Goal: Task Accomplishment & Management: Use online tool/utility

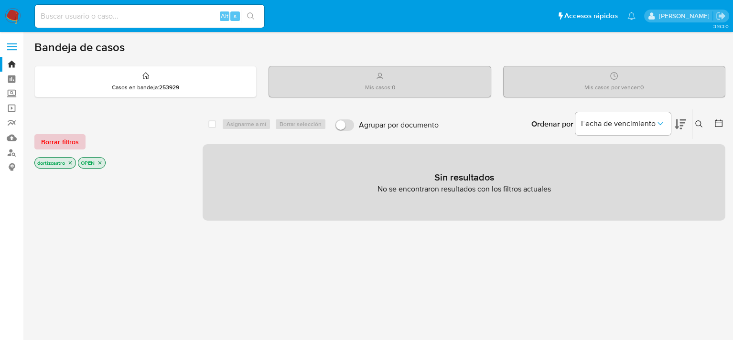
click at [51, 138] on span "Borrar filtros" at bounding box center [60, 141] width 38 height 13
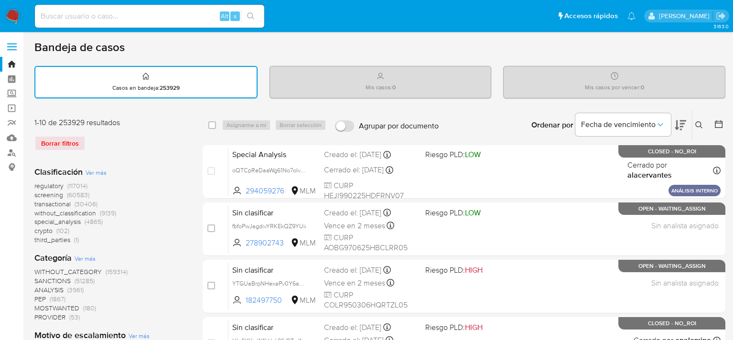
click at [700, 126] on icon at bounding box center [699, 125] width 8 height 8
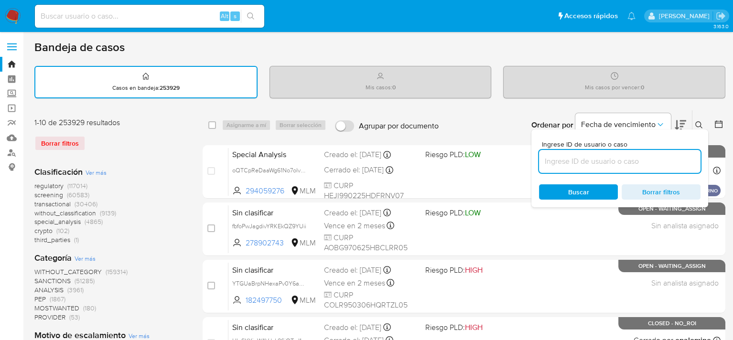
click at [621, 159] on input at bounding box center [619, 161] width 161 height 12
type input "723792430"
click at [583, 186] on span "Buscar" at bounding box center [578, 191] width 21 height 15
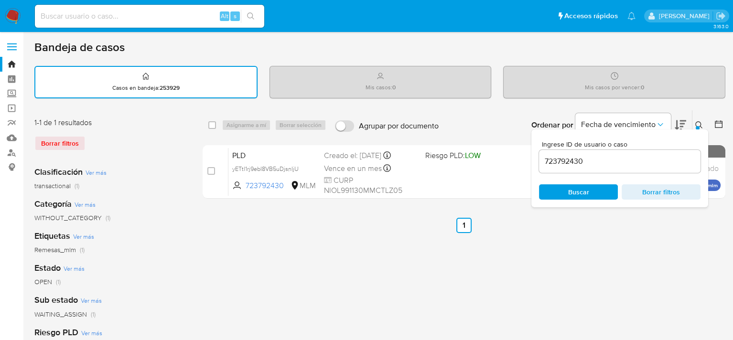
click at [331, 248] on div "select-all-cases-checkbox Asignarme a mí Borrar selección Agrupar por documento…" at bounding box center [464, 319] width 523 height 419
click at [700, 127] on icon at bounding box center [699, 125] width 8 height 8
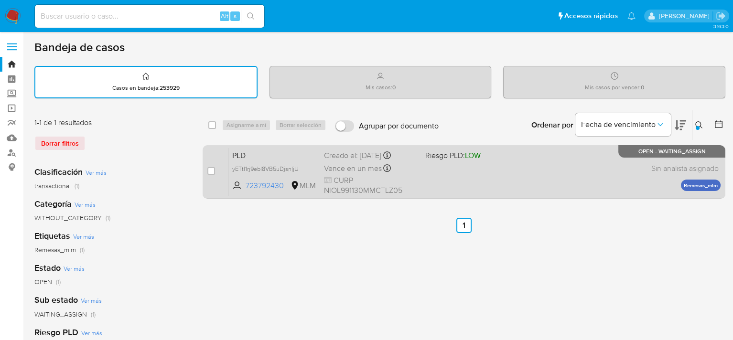
click at [386, 173] on div at bounding box center [387, 169] width 8 height 11
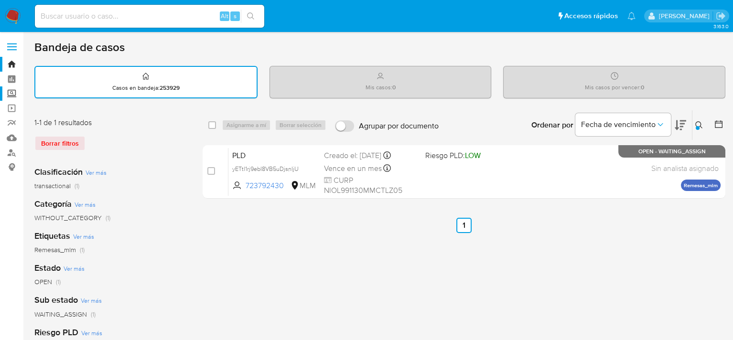
click at [6, 91] on label "Screening" at bounding box center [57, 93] width 114 height 15
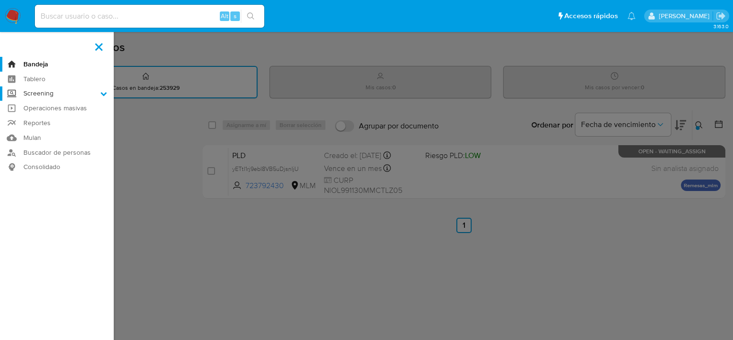
click at [0, 0] on input "Screening" at bounding box center [0, 0] width 0 height 0
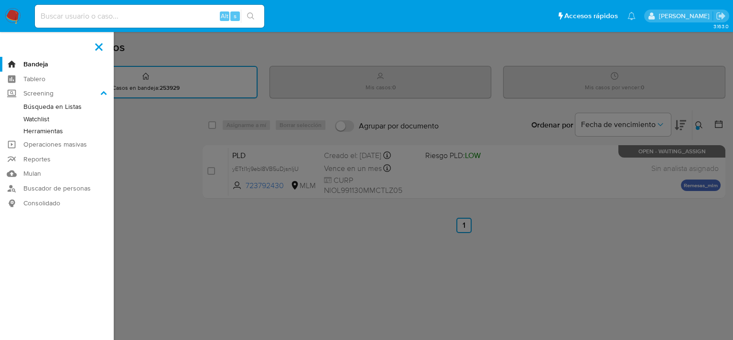
click at [47, 131] on link "Herramientas" at bounding box center [57, 131] width 114 height 12
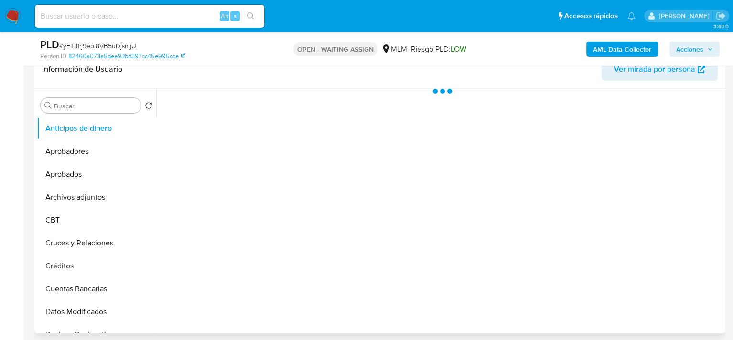
select select "10"
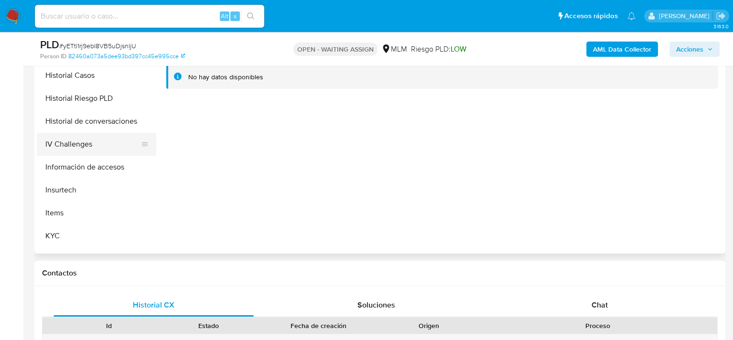
scroll to position [430, 0]
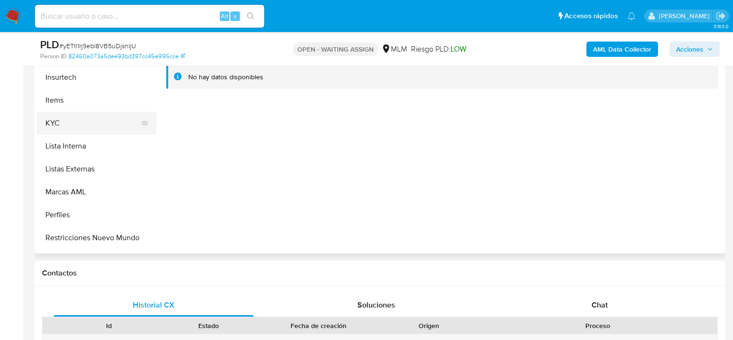
click at [74, 125] on button "KYC" at bounding box center [93, 123] width 112 height 23
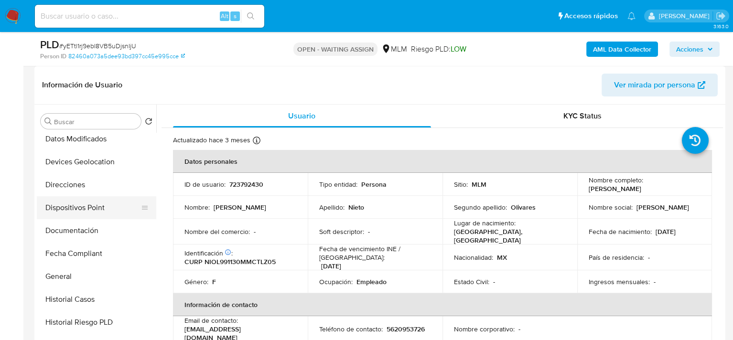
scroll to position [191, 0]
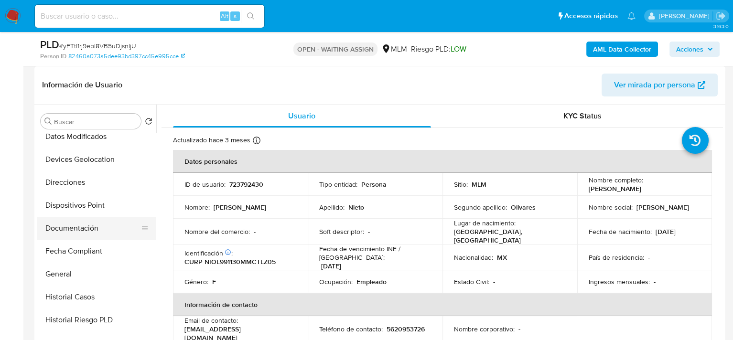
click at [78, 231] on button "Documentación" at bounding box center [93, 228] width 112 height 23
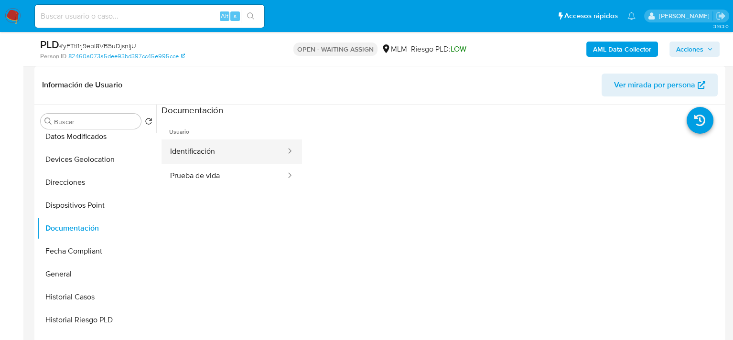
click at [244, 152] on button "Identificación" at bounding box center [223, 151] width 125 height 24
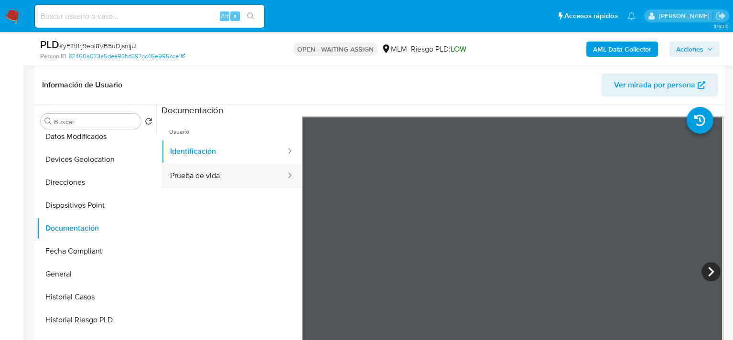
click at [205, 171] on button "Prueba de vida" at bounding box center [223, 176] width 125 height 24
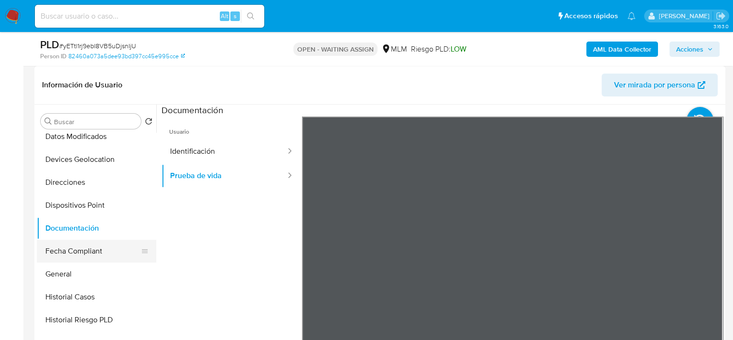
scroll to position [430, 0]
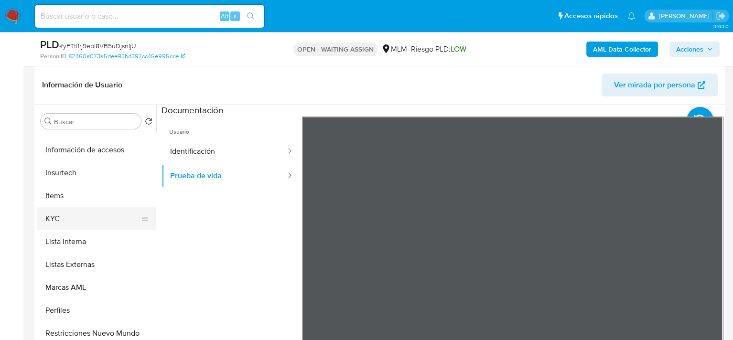
click at [73, 228] on button "KYC" at bounding box center [93, 218] width 112 height 23
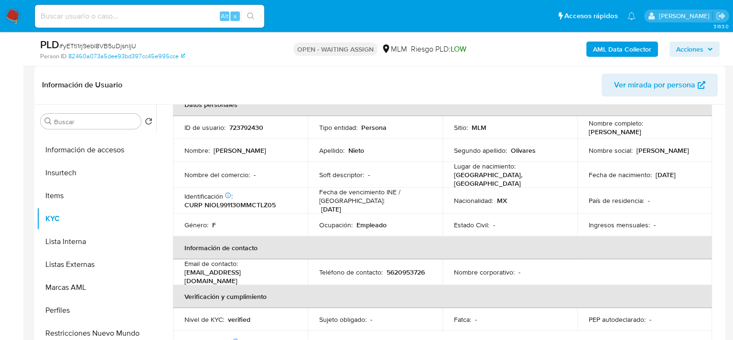
scroll to position [96, 0]
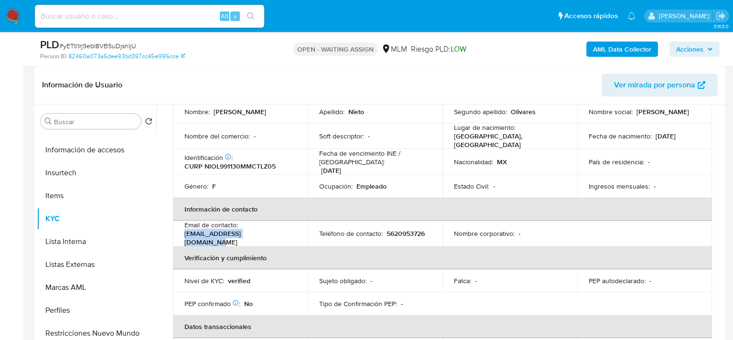
drag, startPoint x: 183, startPoint y: 232, endPoint x: 277, endPoint y: 233, distance: 94.1
click at [277, 233] on td "Email de contacto : andrealolivares@gmail.com" at bounding box center [240, 234] width 135 height 26
copy p "andrealolivares@gmail.com"
click at [393, 229] on p "5620953726" at bounding box center [405, 233] width 38 height 9
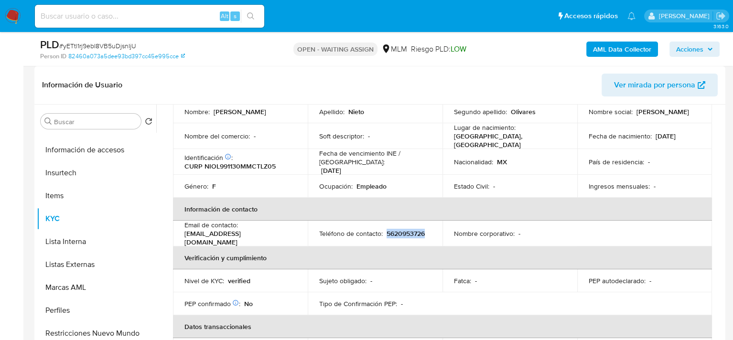
copy p "5620953726"
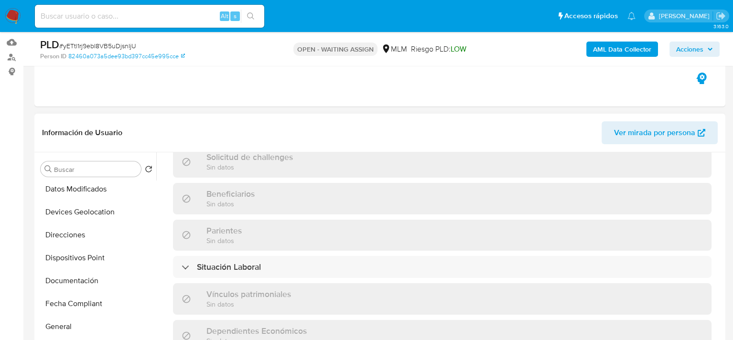
scroll to position [191, 0]
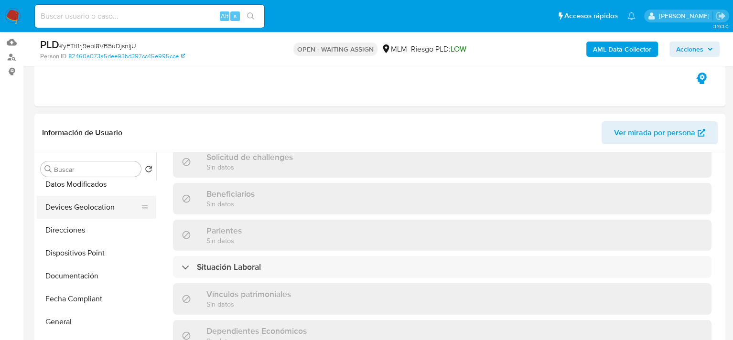
click at [83, 209] on button "Devices Geolocation" at bounding box center [93, 207] width 112 height 23
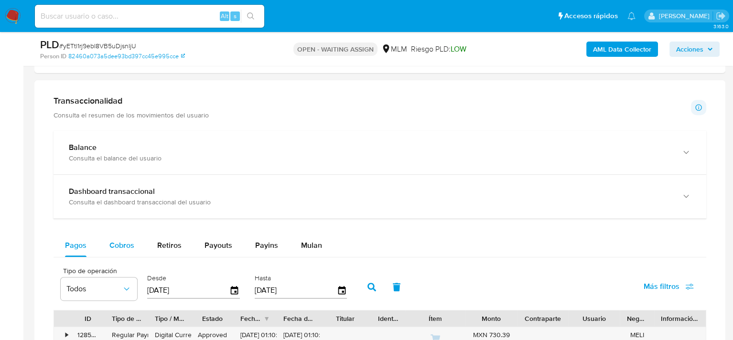
scroll to position [630, 0]
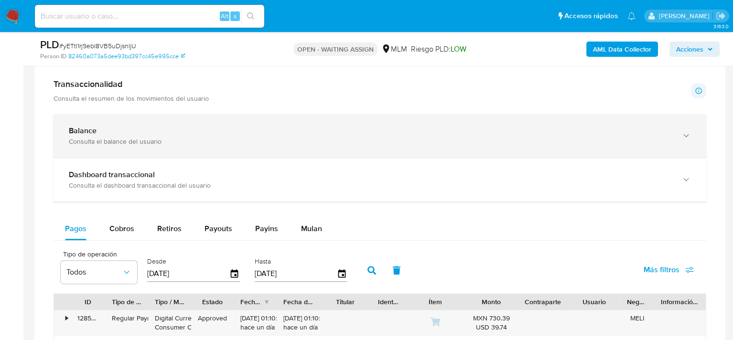
click at [126, 141] on div "Consulta el balance del usuario" at bounding box center [370, 141] width 603 height 9
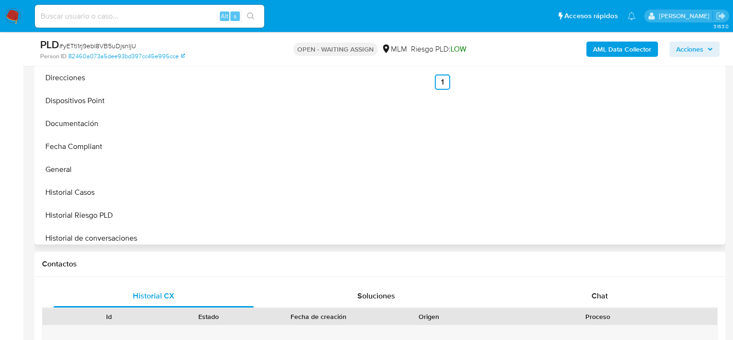
scroll to position [382, 0]
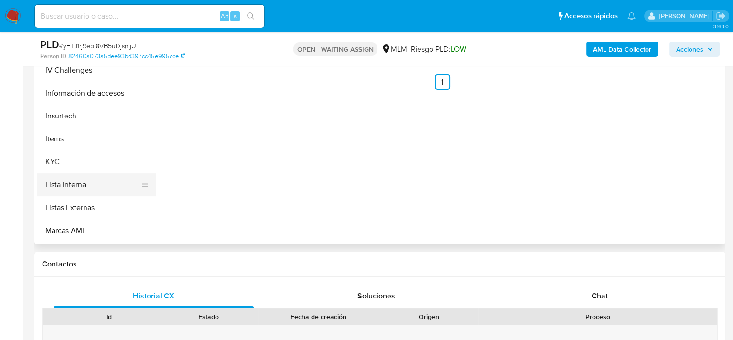
click at [84, 189] on button "Lista Interna" at bounding box center [93, 184] width 112 height 23
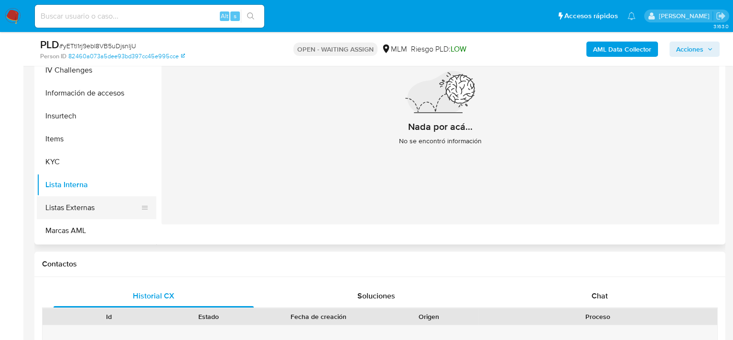
click at [91, 202] on button "Listas Externas" at bounding box center [93, 207] width 112 height 23
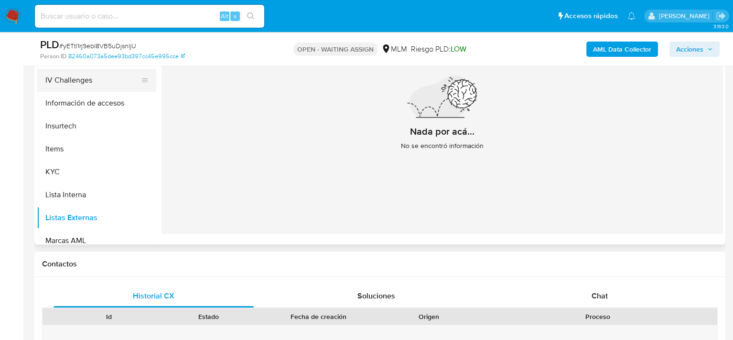
scroll to position [430, 0]
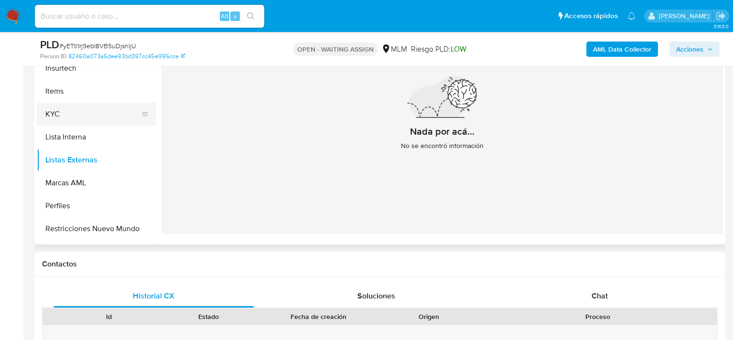
click at [74, 114] on button "KYC" at bounding box center [93, 114] width 112 height 23
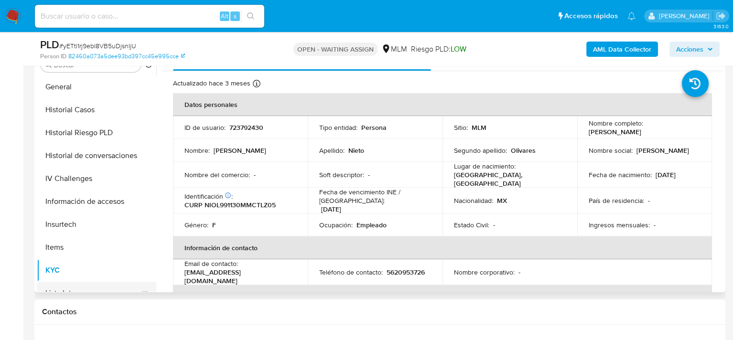
scroll to position [143, 0]
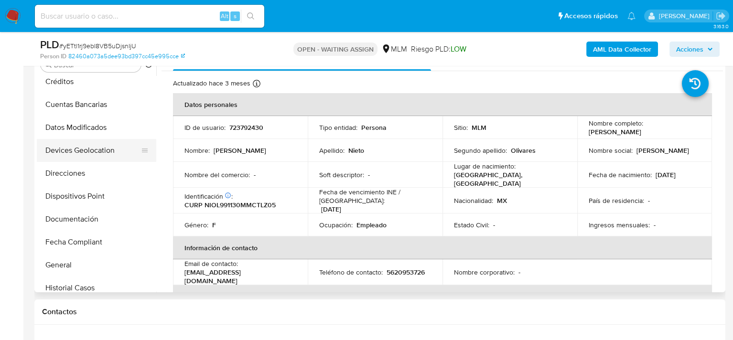
click at [83, 152] on button "Devices Geolocation" at bounding box center [93, 150] width 112 height 23
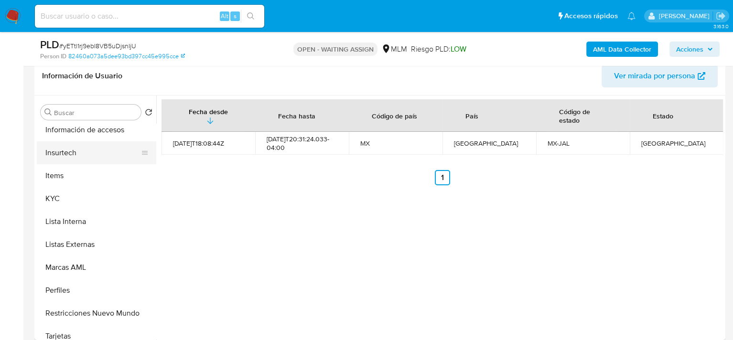
scroll to position [424, 0]
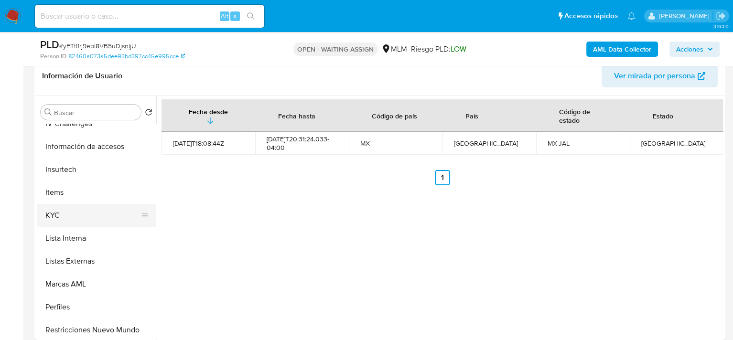
click at [77, 207] on button "KYC" at bounding box center [93, 215] width 112 height 23
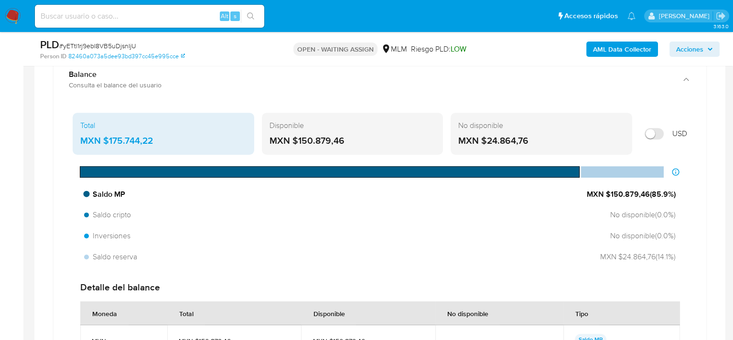
scroll to position [630, 0]
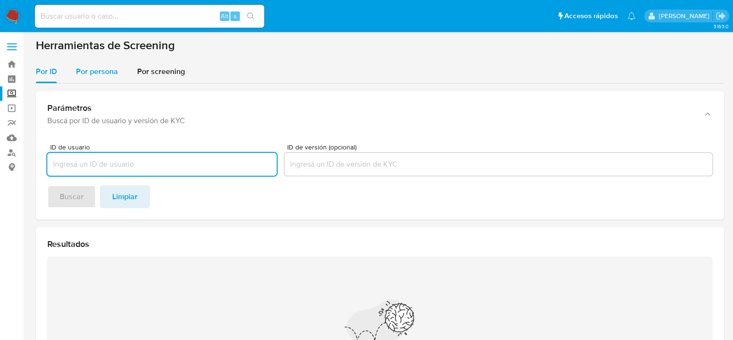
click at [109, 73] on span "Por persona" at bounding box center [97, 71] width 42 height 11
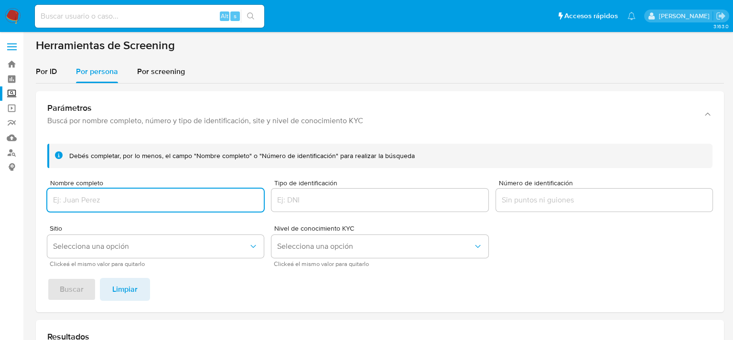
click at [93, 200] on input "Nombre completo" at bounding box center [155, 200] width 216 height 12
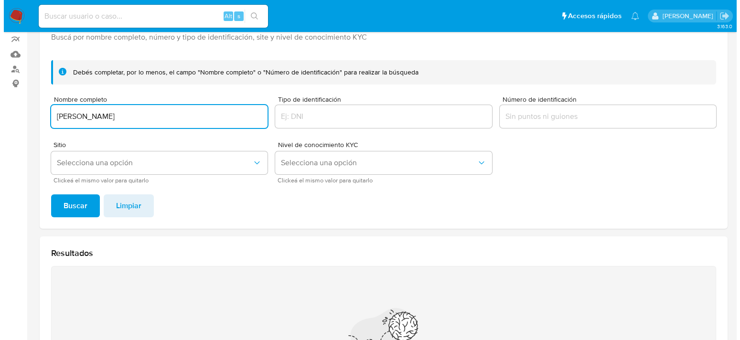
scroll to position [96, 0]
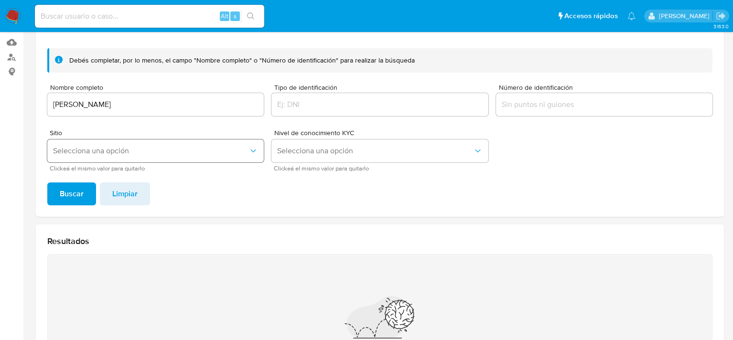
click at [171, 159] on button "Selecciona una opción" at bounding box center [155, 150] width 216 height 23
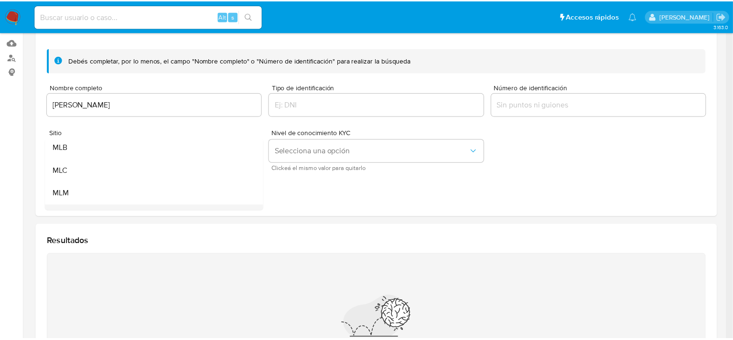
scroll to position [65, 0]
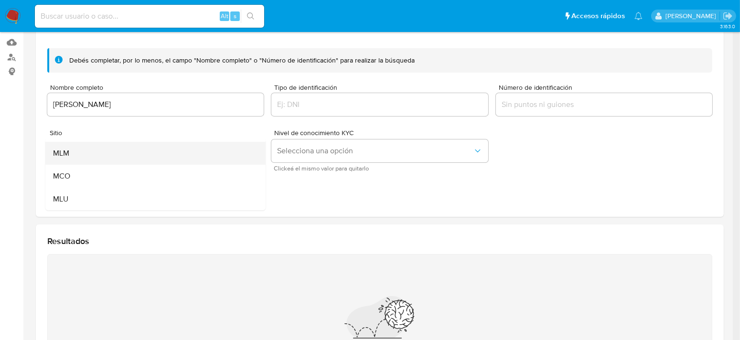
click at [89, 149] on div "MLM" at bounding box center [152, 153] width 199 height 23
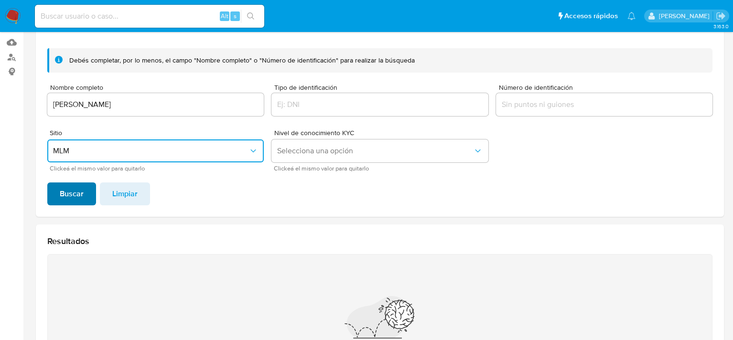
click at [74, 200] on span "Buscar" at bounding box center [72, 193] width 24 height 21
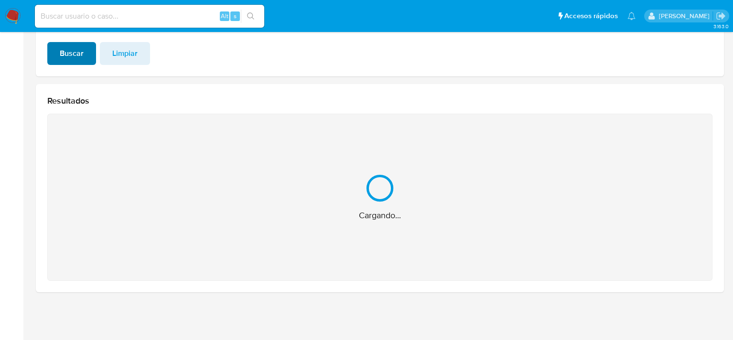
scroll to position [84, 0]
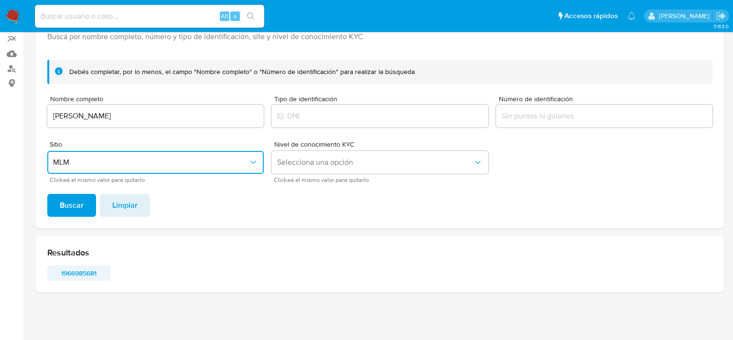
click at [88, 271] on span "1966985681" at bounding box center [79, 273] width 50 height 13
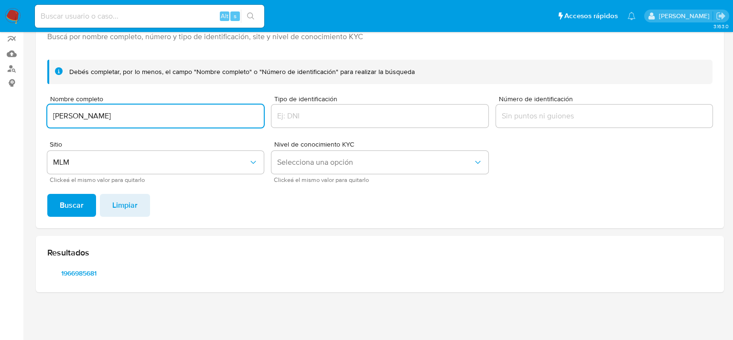
drag, startPoint x: 172, startPoint y: 117, endPoint x: 30, endPoint y: 117, distance: 142.8
click at [30, 117] on main "3.163.0" at bounding box center [366, 128] width 733 height 425
type input "GERARDO CAMBROM DURAN"
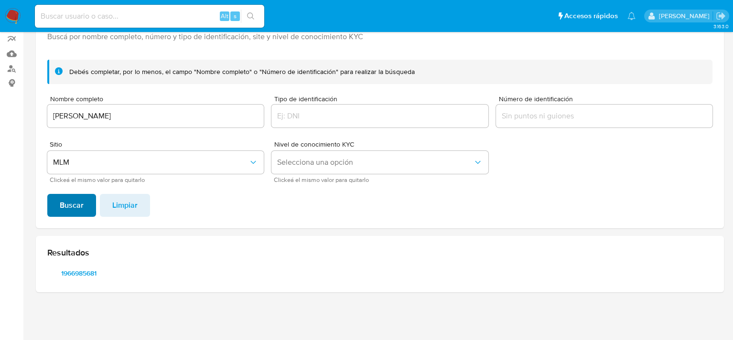
click at [77, 211] on span "Buscar" at bounding box center [72, 205] width 24 height 21
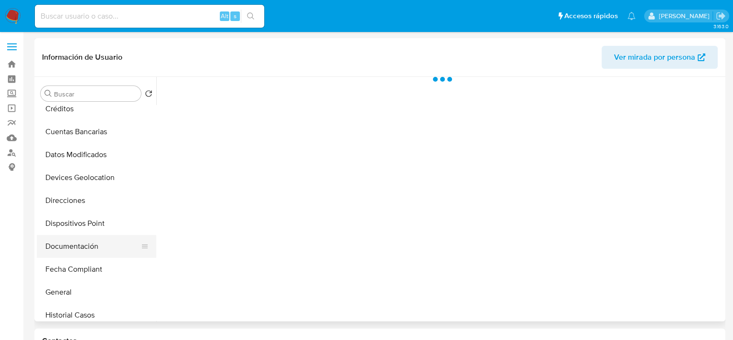
select select "10"
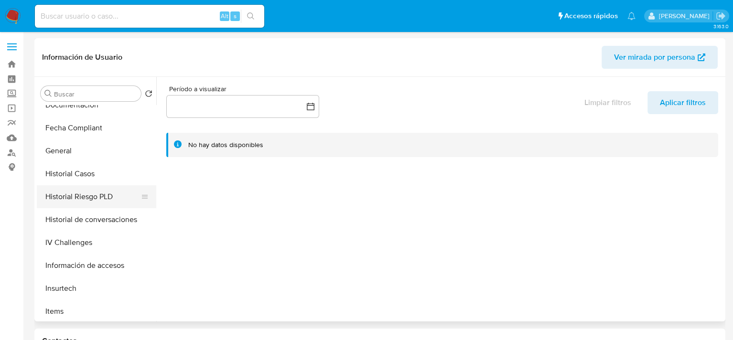
scroll to position [430, 0]
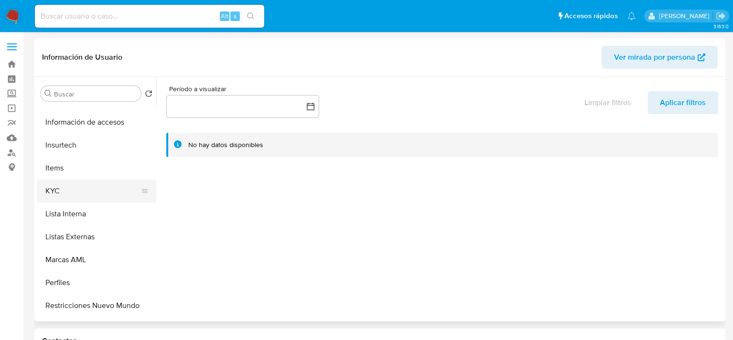
click at [95, 193] on button "KYC" at bounding box center [93, 191] width 112 height 23
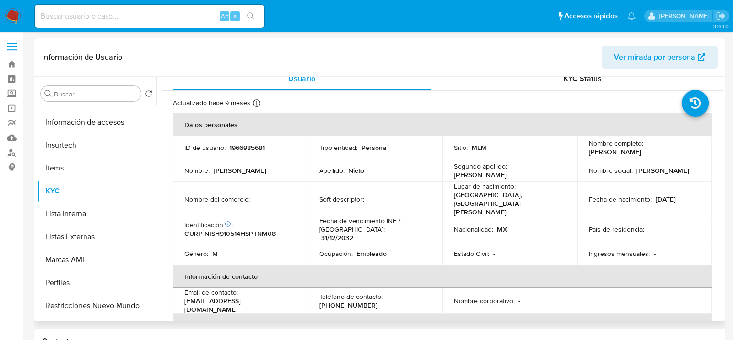
scroll to position [0, 0]
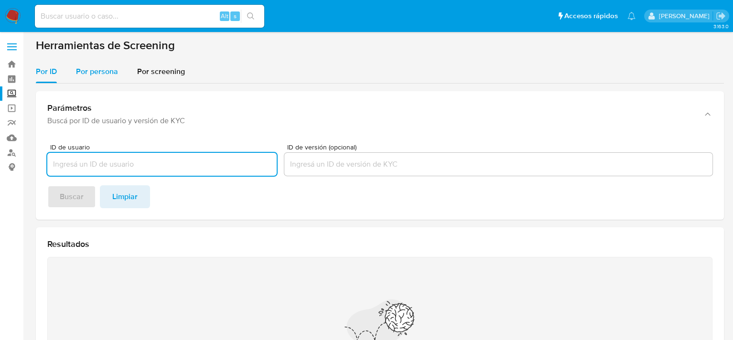
click at [83, 65] on div "Por persona" at bounding box center [97, 71] width 42 height 23
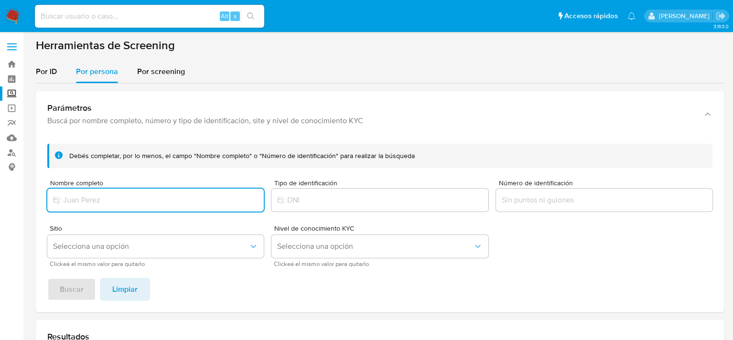
click at [105, 198] on input "Nombre completo" at bounding box center [155, 200] width 216 height 12
type input "[PERSON_NAME]"
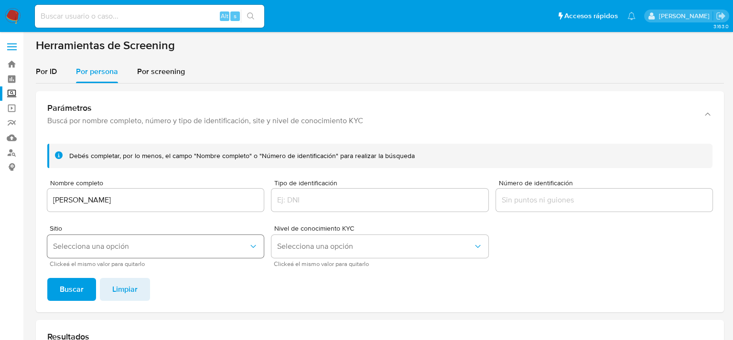
click at [146, 250] on span "Selecciona una opción" at bounding box center [150, 247] width 195 height 10
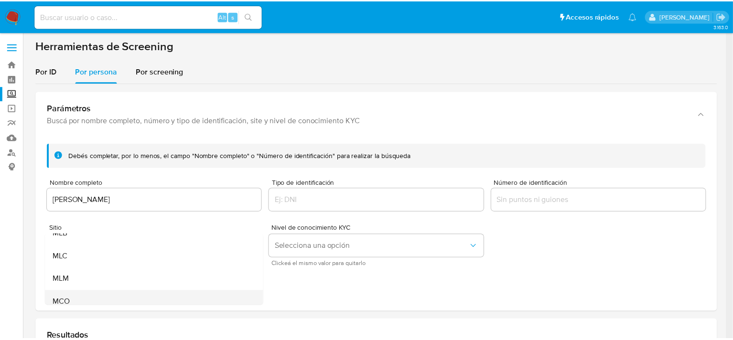
scroll to position [65, 0]
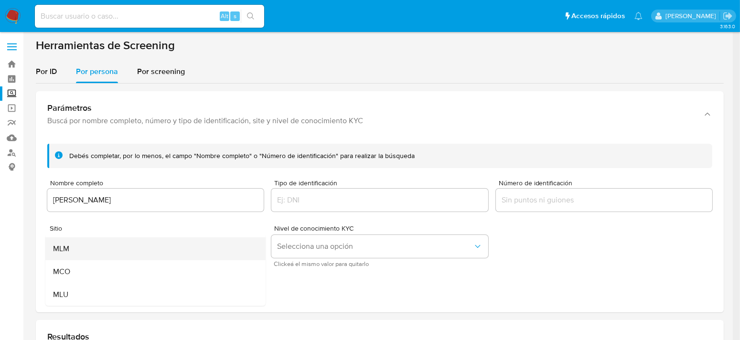
click at [81, 250] on div "MLM" at bounding box center [152, 248] width 199 height 23
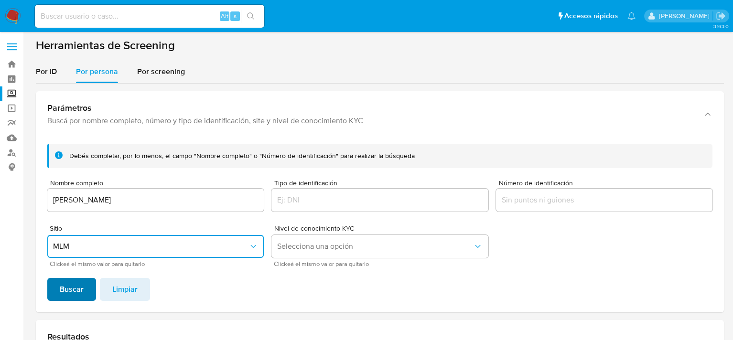
click at [67, 284] on span "Buscar" at bounding box center [72, 289] width 24 height 21
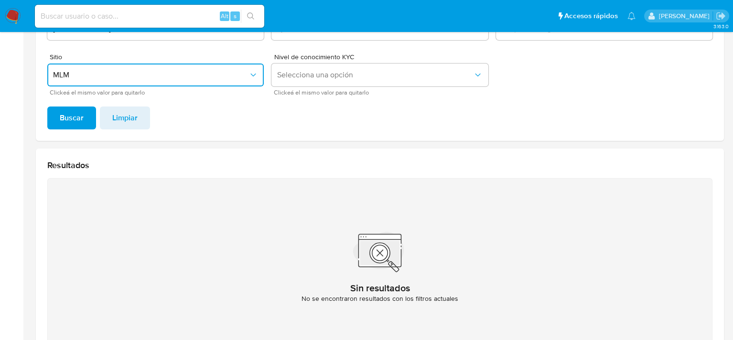
scroll to position [188, 0]
